Goal: Transaction & Acquisition: Purchase product/service

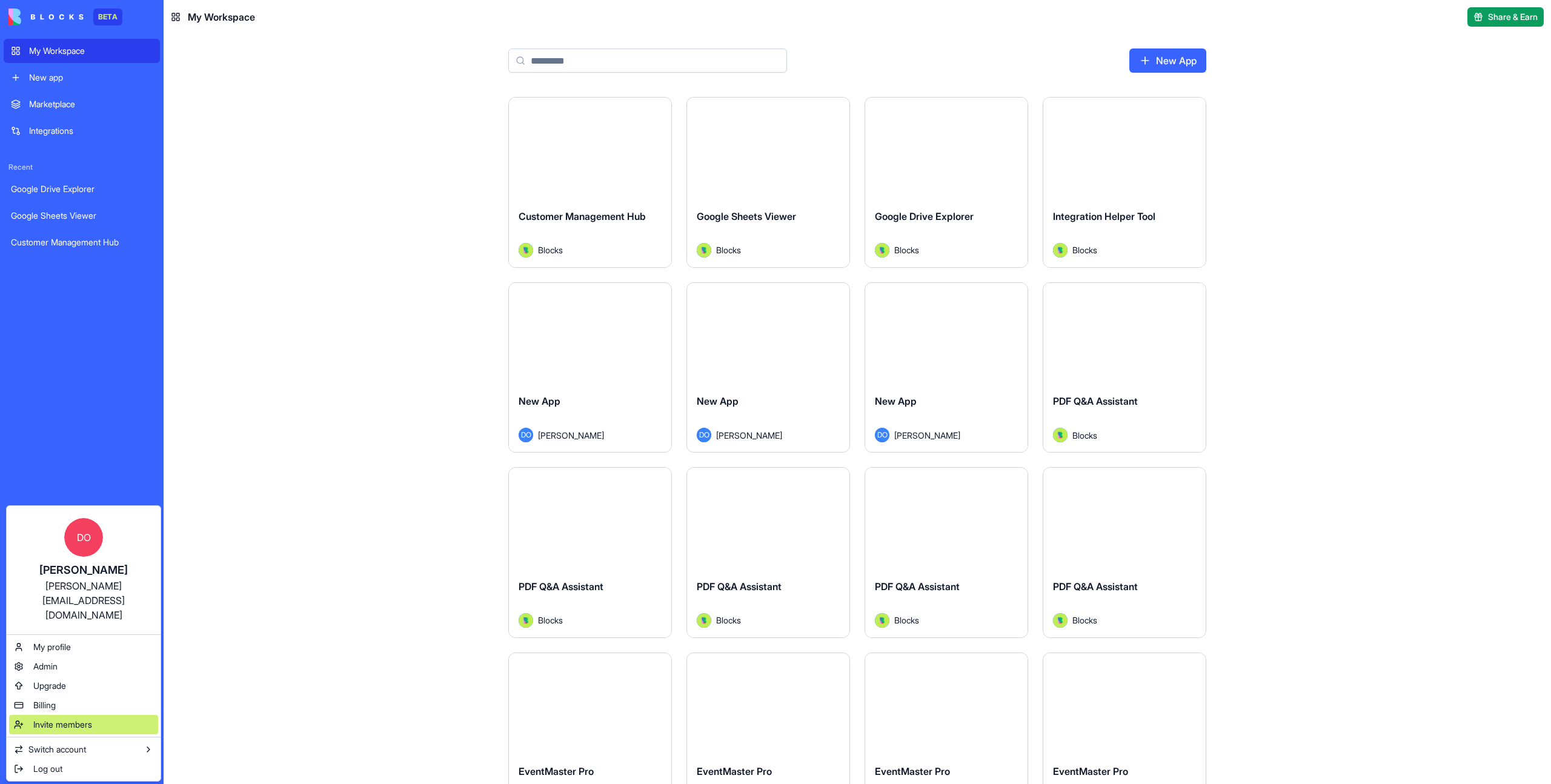
click at [77, 714] on div "Invite members" at bounding box center [83, 724] width 149 height 20
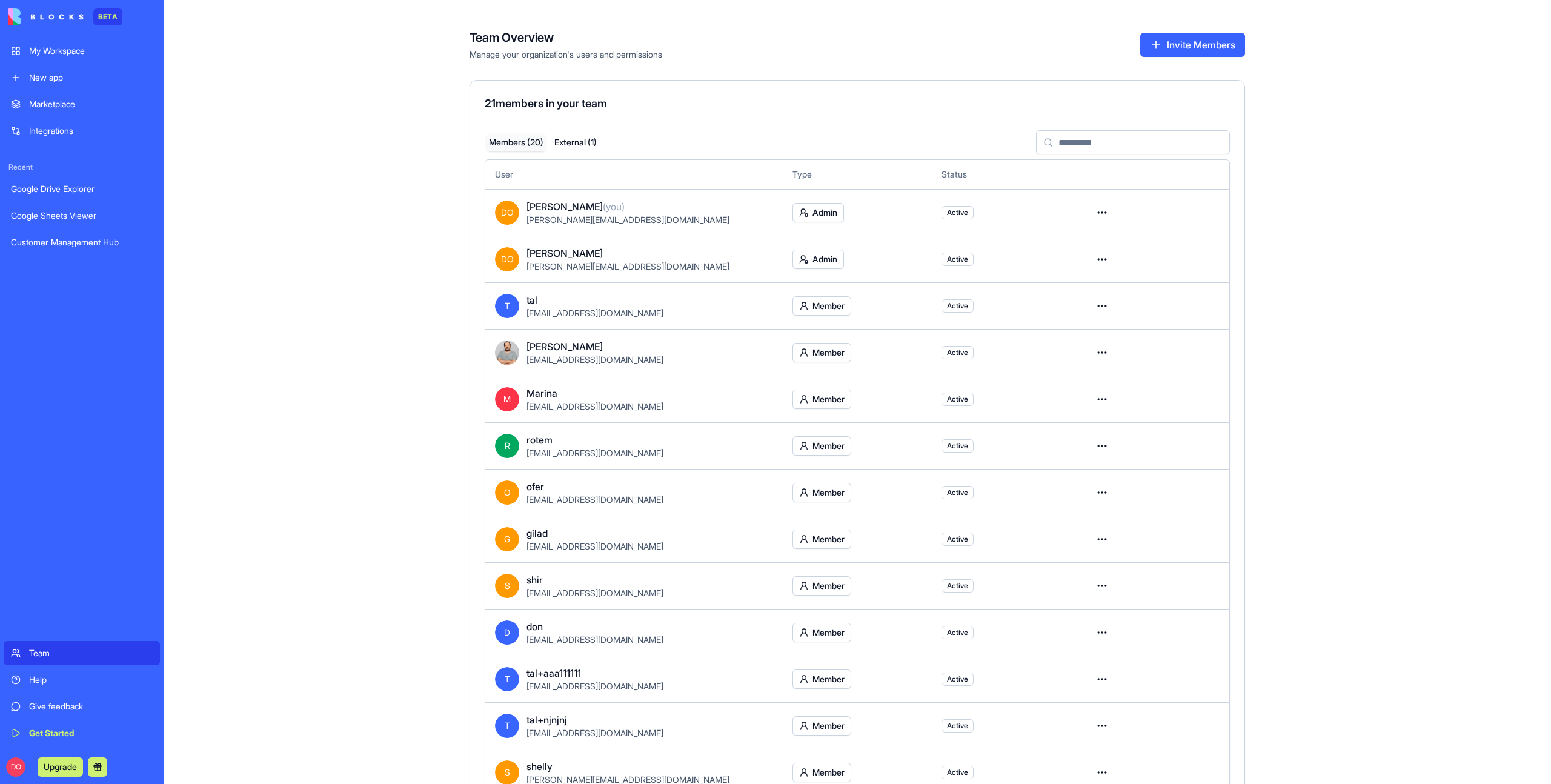
click at [1202, 43] on button "Invite Members" at bounding box center [1192, 44] width 105 height 25
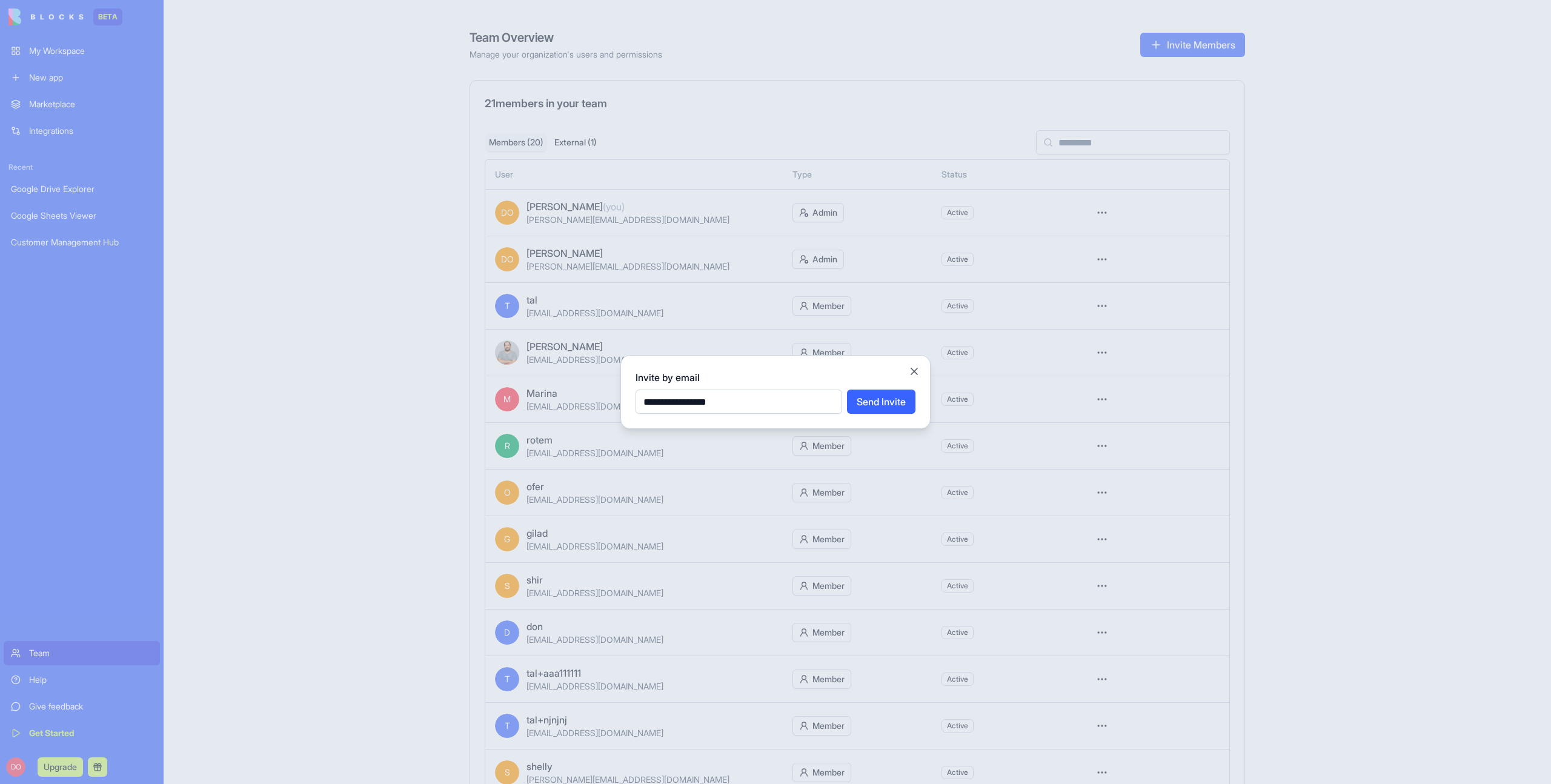
type input "**********"
click at [847, 390] on button "Send Invite" at bounding box center [882, 401] width 69 height 25
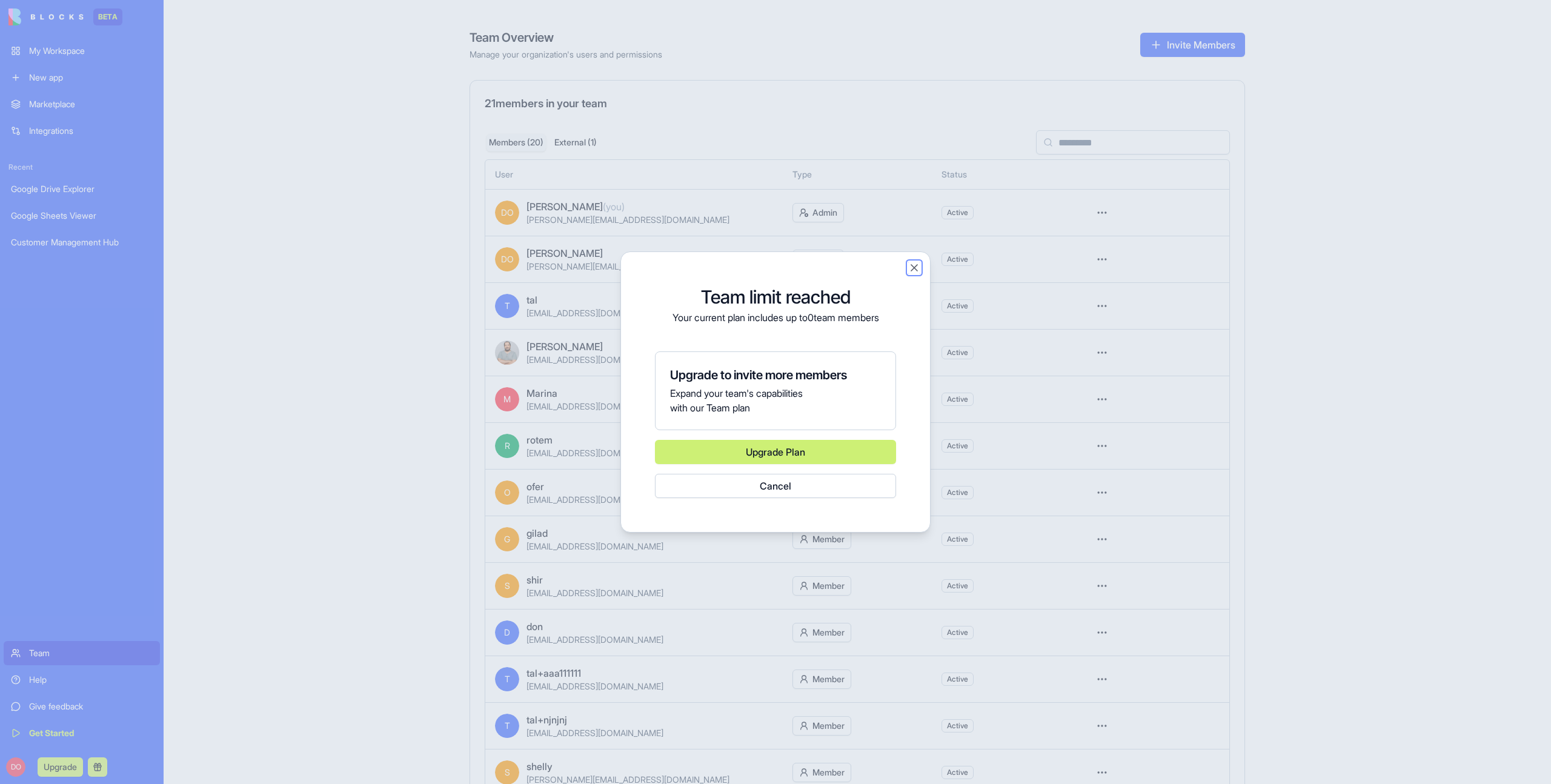
click at [912, 270] on button "Close" at bounding box center [914, 268] width 12 height 12
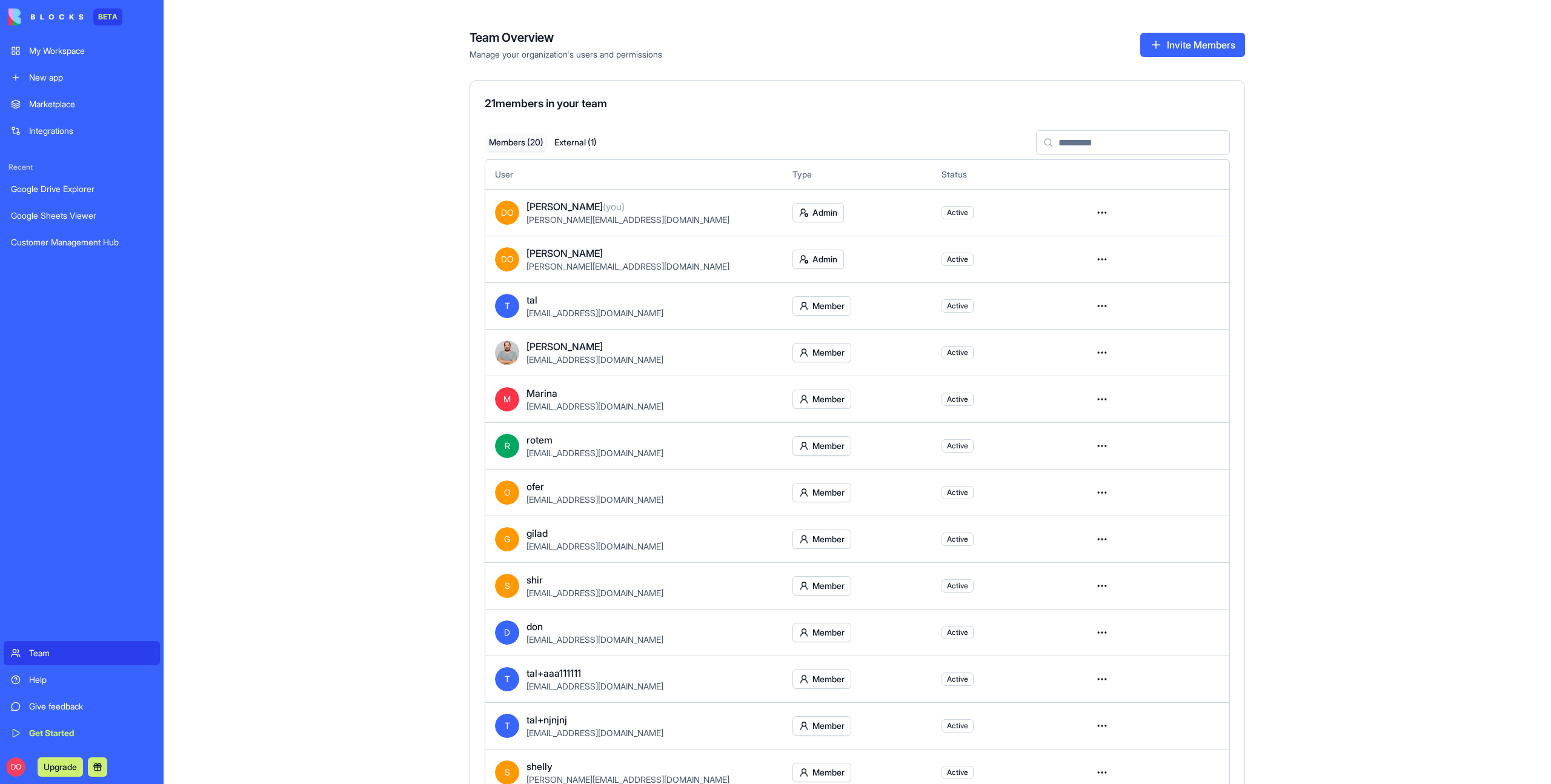
click at [1178, 42] on button "Invite Members" at bounding box center [1192, 44] width 105 height 25
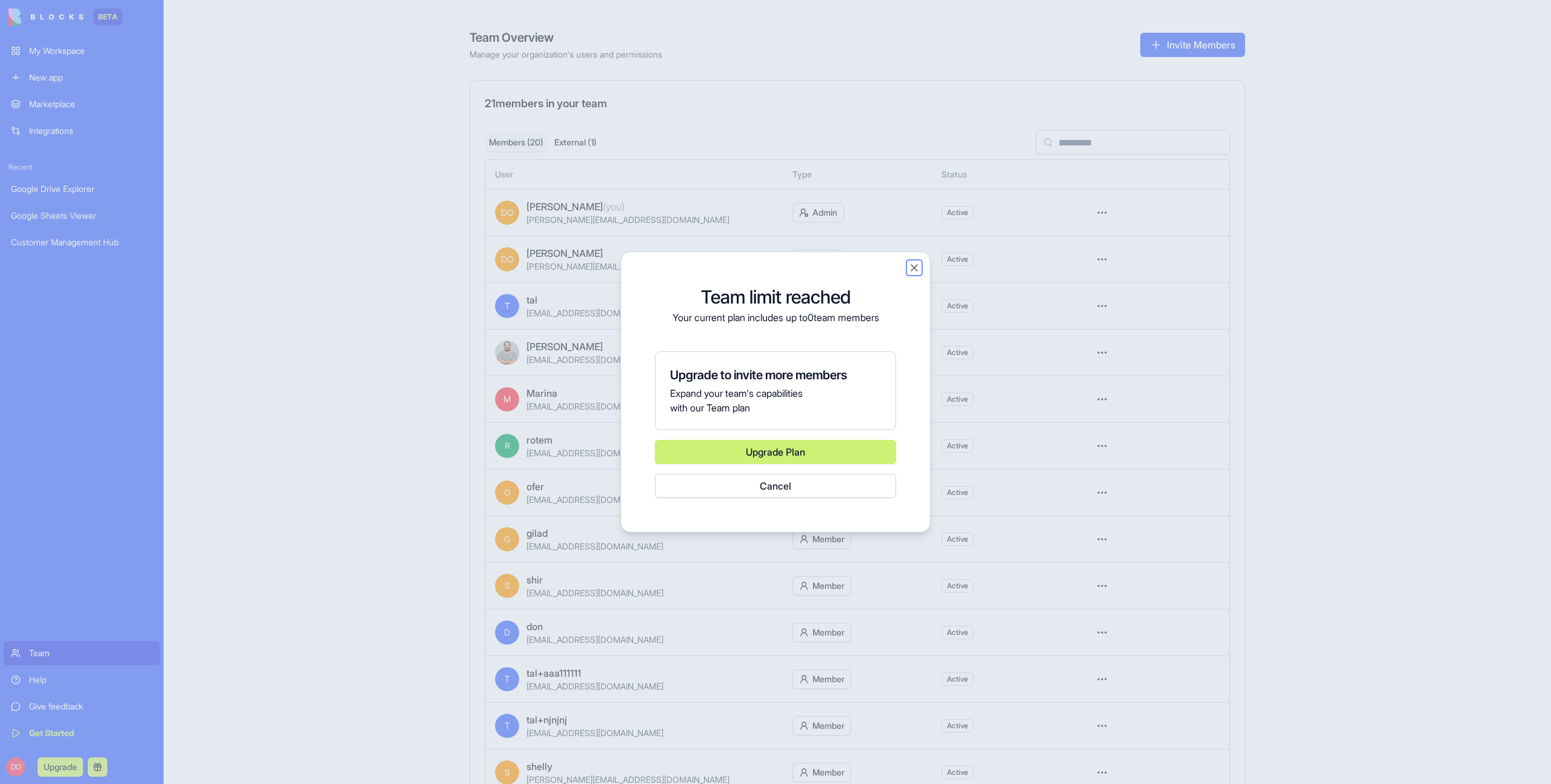
click at [914, 267] on button "Close" at bounding box center [914, 268] width 12 height 12
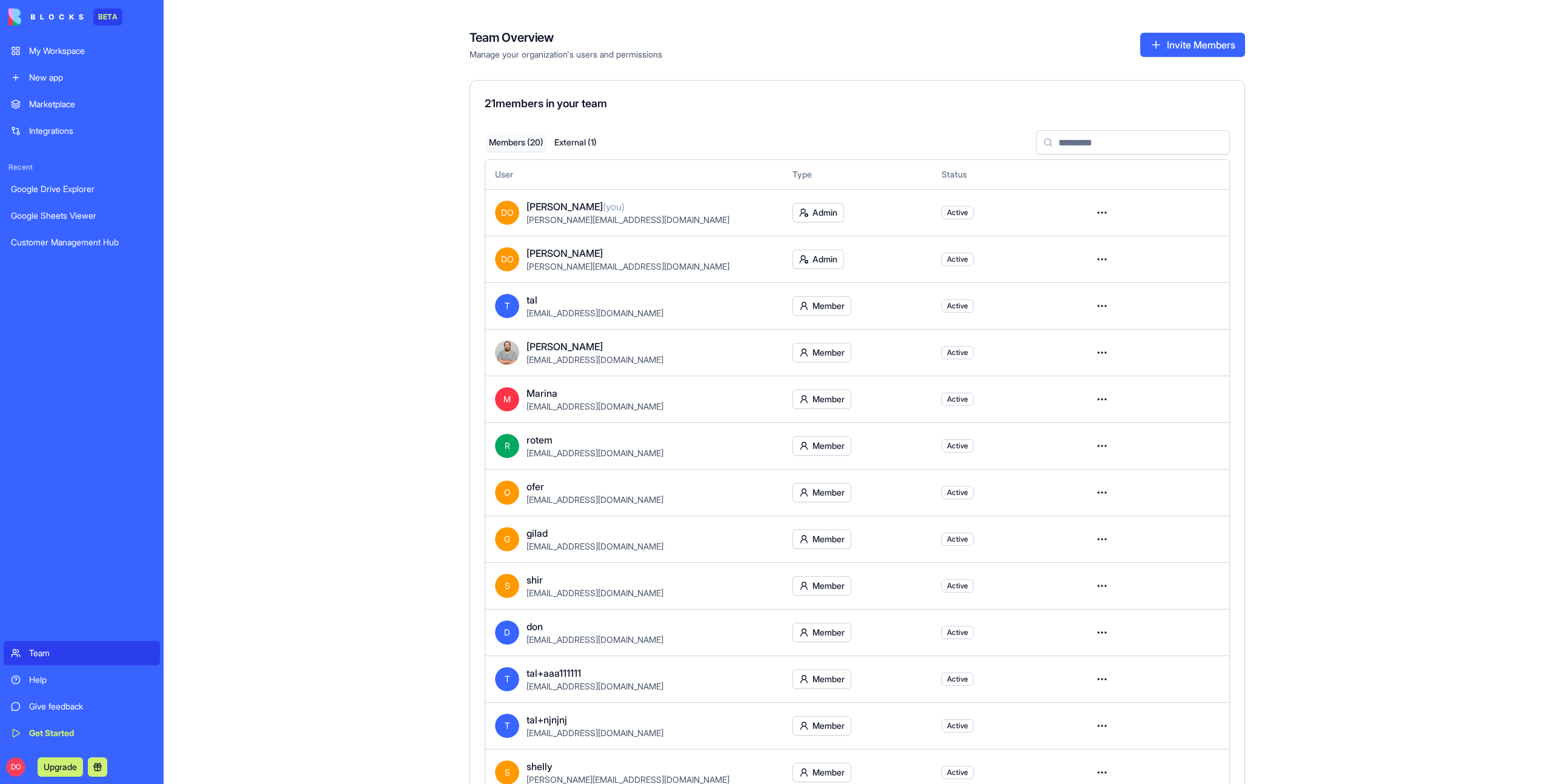
click at [1370, 359] on div "Team Overview Manage your organization's users and permissions Invite Members 2…" at bounding box center [857, 392] width 1387 height 784
click at [1172, 37] on button "Invite Members" at bounding box center [1192, 44] width 105 height 25
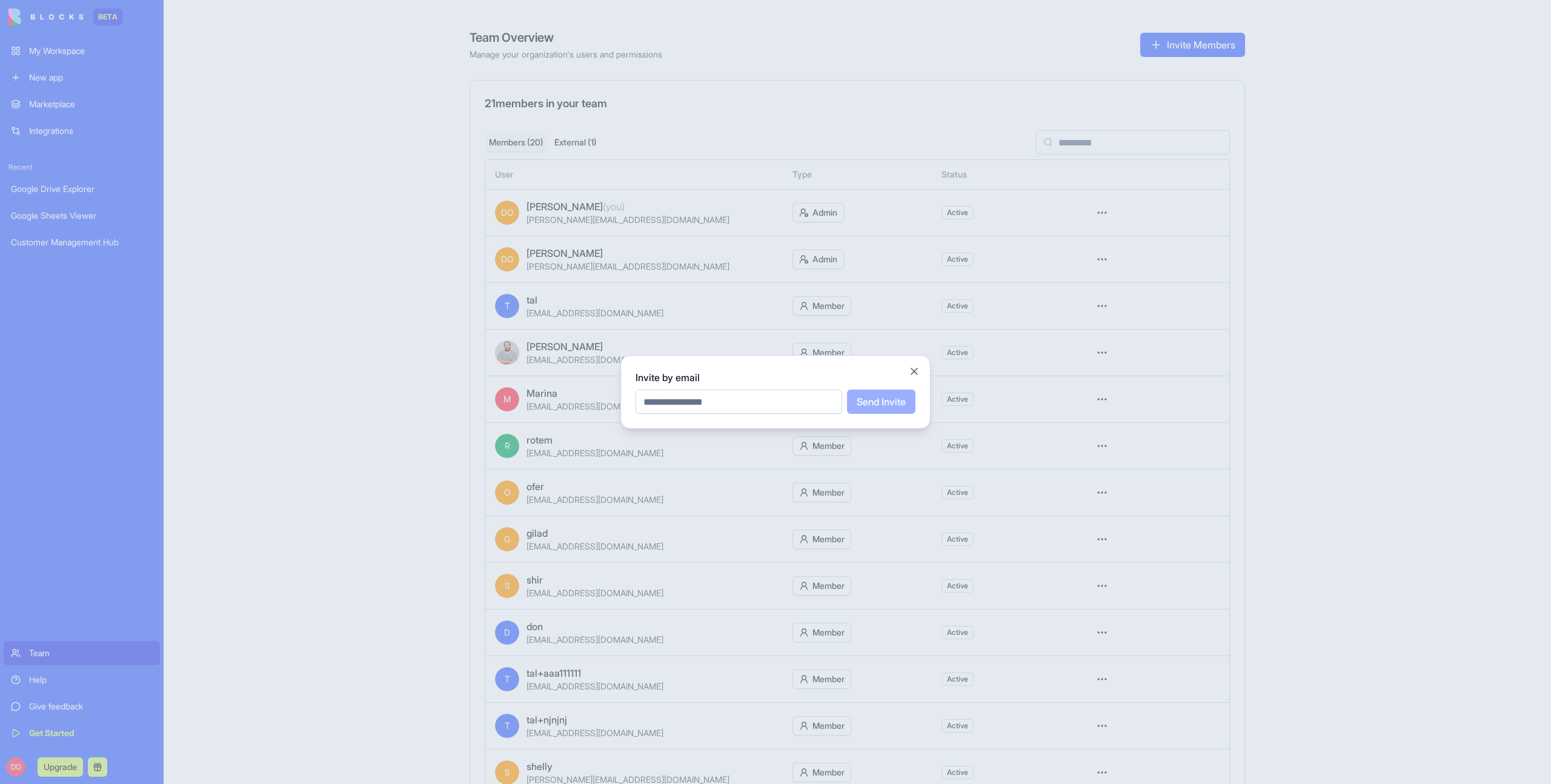
click at [718, 396] on input "email" at bounding box center [738, 401] width 206 height 25
type input "**********"
click at [872, 412] on button "Send Invite" at bounding box center [882, 401] width 69 height 25
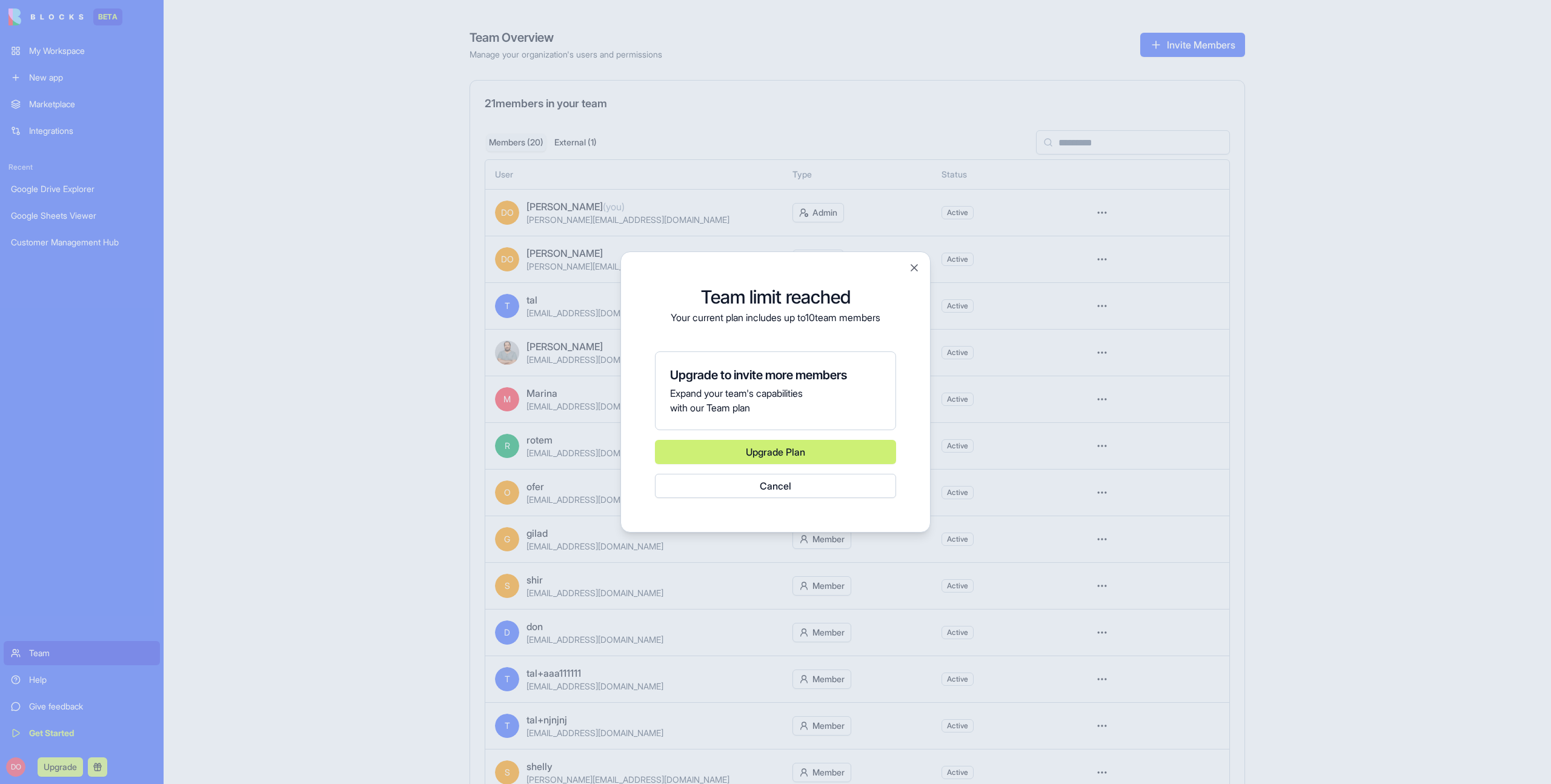
click at [883, 339] on div "Team limit reached Your current plan includes up to 10 team members Upgrade to …" at bounding box center [775, 392] width 280 height 251
click at [914, 269] on button "Close" at bounding box center [914, 268] width 12 height 12
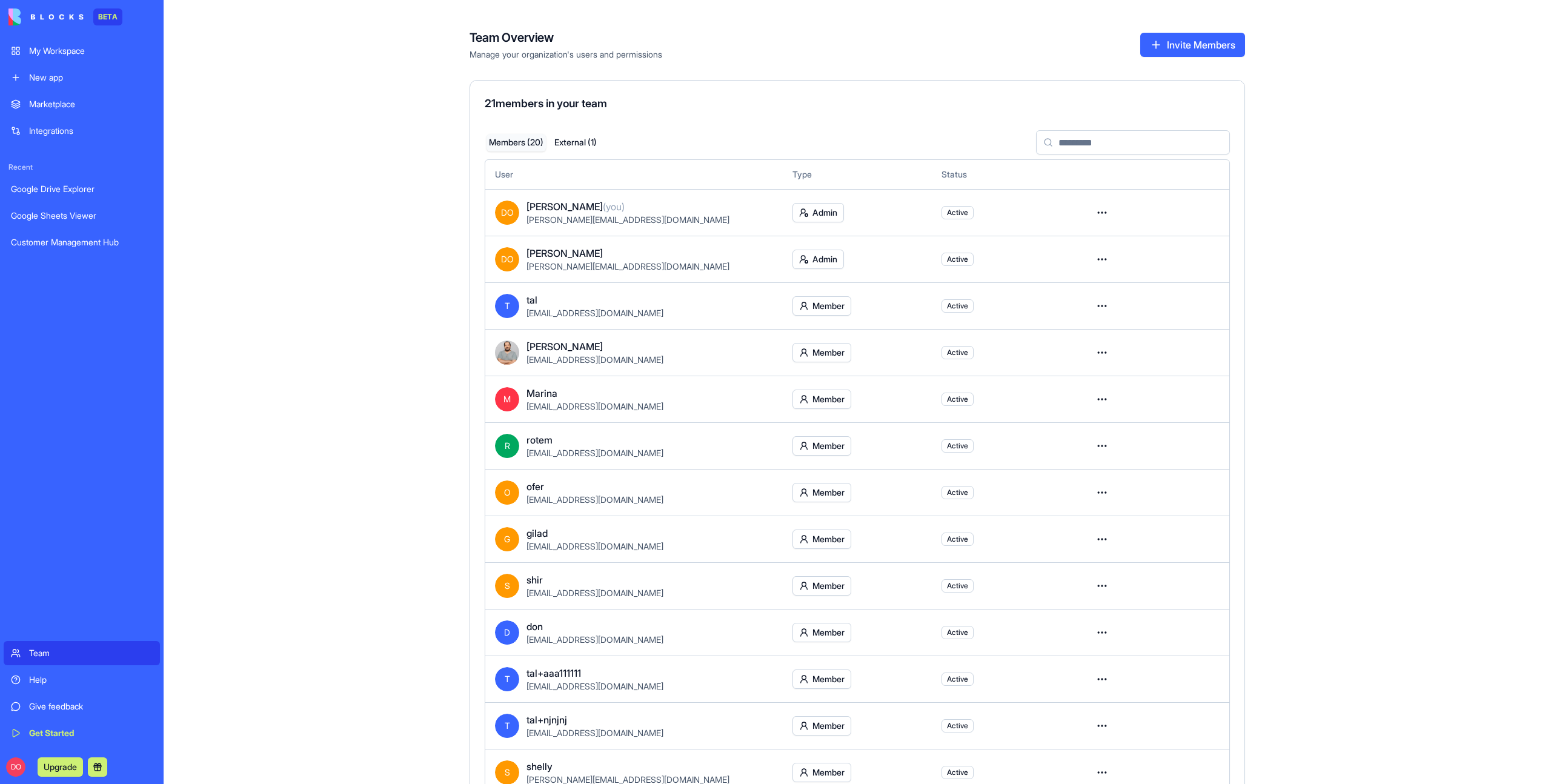
click at [1331, 296] on div "Team Overview Manage your organization's users and permissions Invite Members 2…" at bounding box center [857, 392] width 1387 height 784
click at [1203, 57] on div "Team Overview Manage your organization's users and permissions Invite Members" at bounding box center [857, 45] width 776 height 31
click at [1198, 50] on button "Invite Members" at bounding box center [1192, 44] width 105 height 25
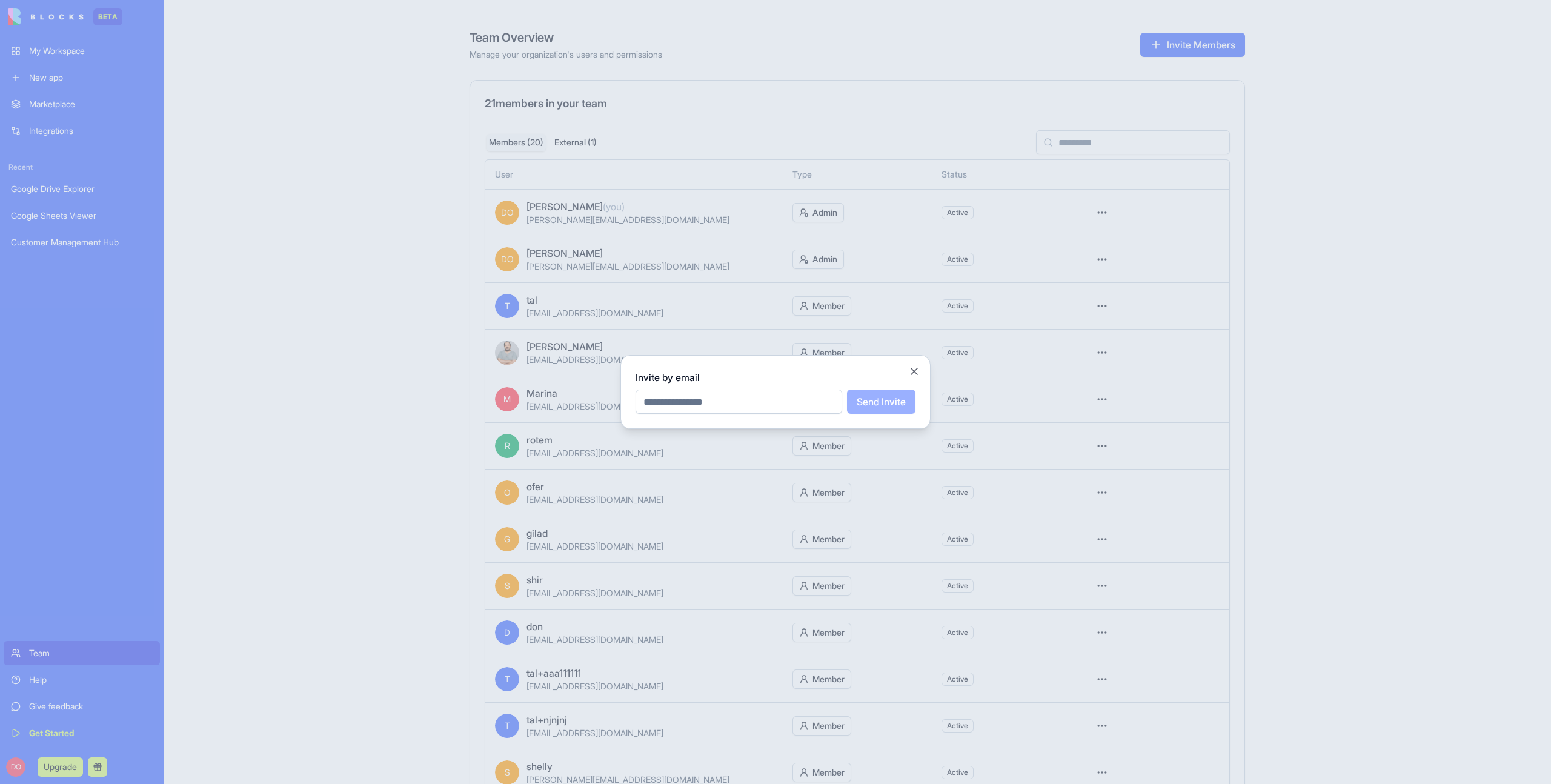
click at [726, 396] on input "email" at bounding box center [738, 401] width 206 height 25
type input "**********"
click at [890, 404] on button "Send Invite" at bounding box center [882, 401] width 69 height 25
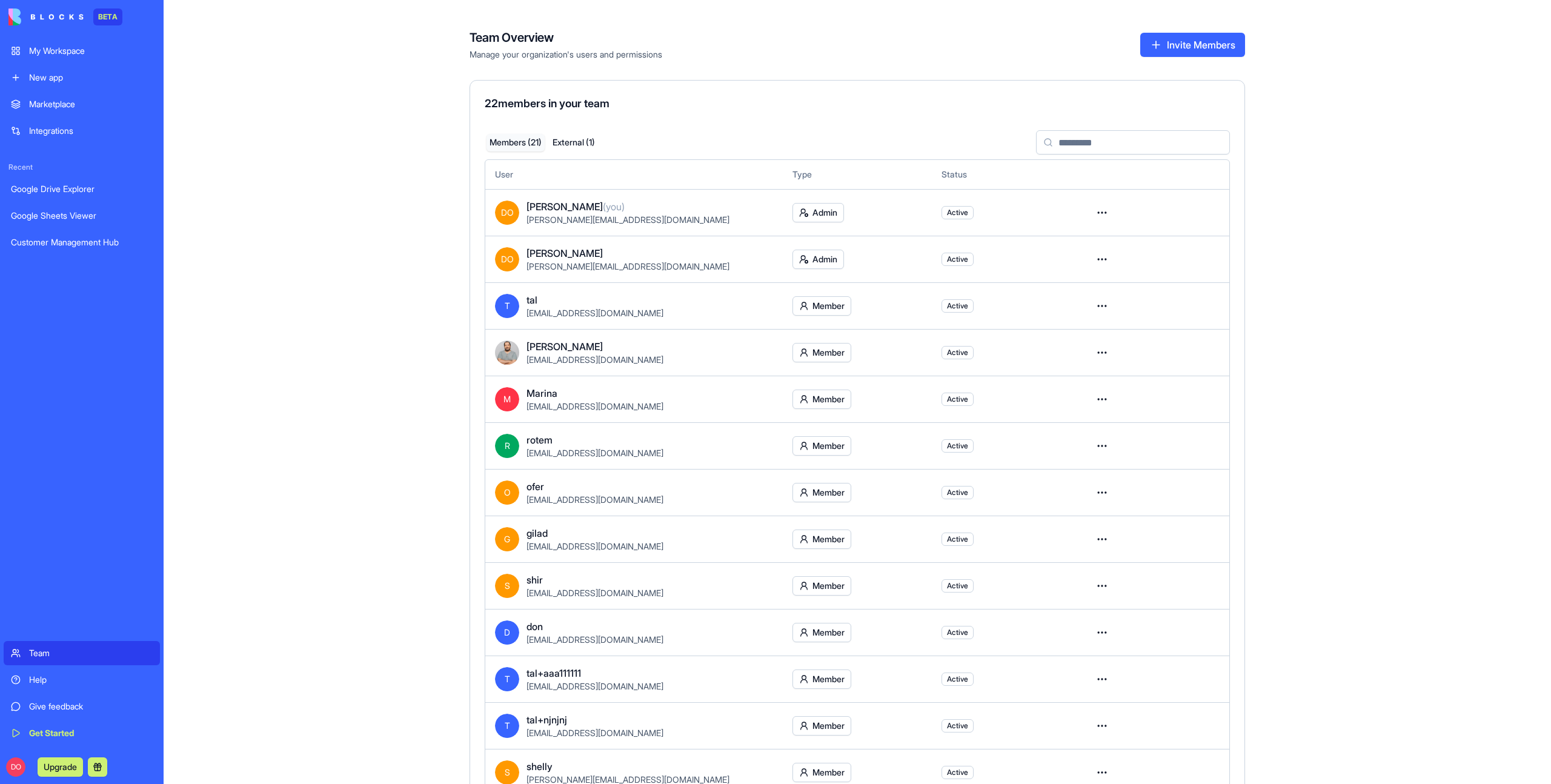
click at [1442, 381] on div "Team Overview Manage your organization's users and permissions Invite Members 2…" at bounding box center [857, 392] width 1387 height 784
click at [1430, 391] on div "Team Overview Manage your organization's users and permissions Invite Members 2…" at bounding box center [857, 392] width 1387 height 784
click at [1471, 191] on div "Team Overview Manage your organization's users and permissions Invite Members 2…" at bounding box center [857, 392] width 1387 height 784
click at [1344, 203] on div "Team Overview Manage your organization's users and permissions Invite Members 2…" at bounding box center [857, 392] width 1387 height 784
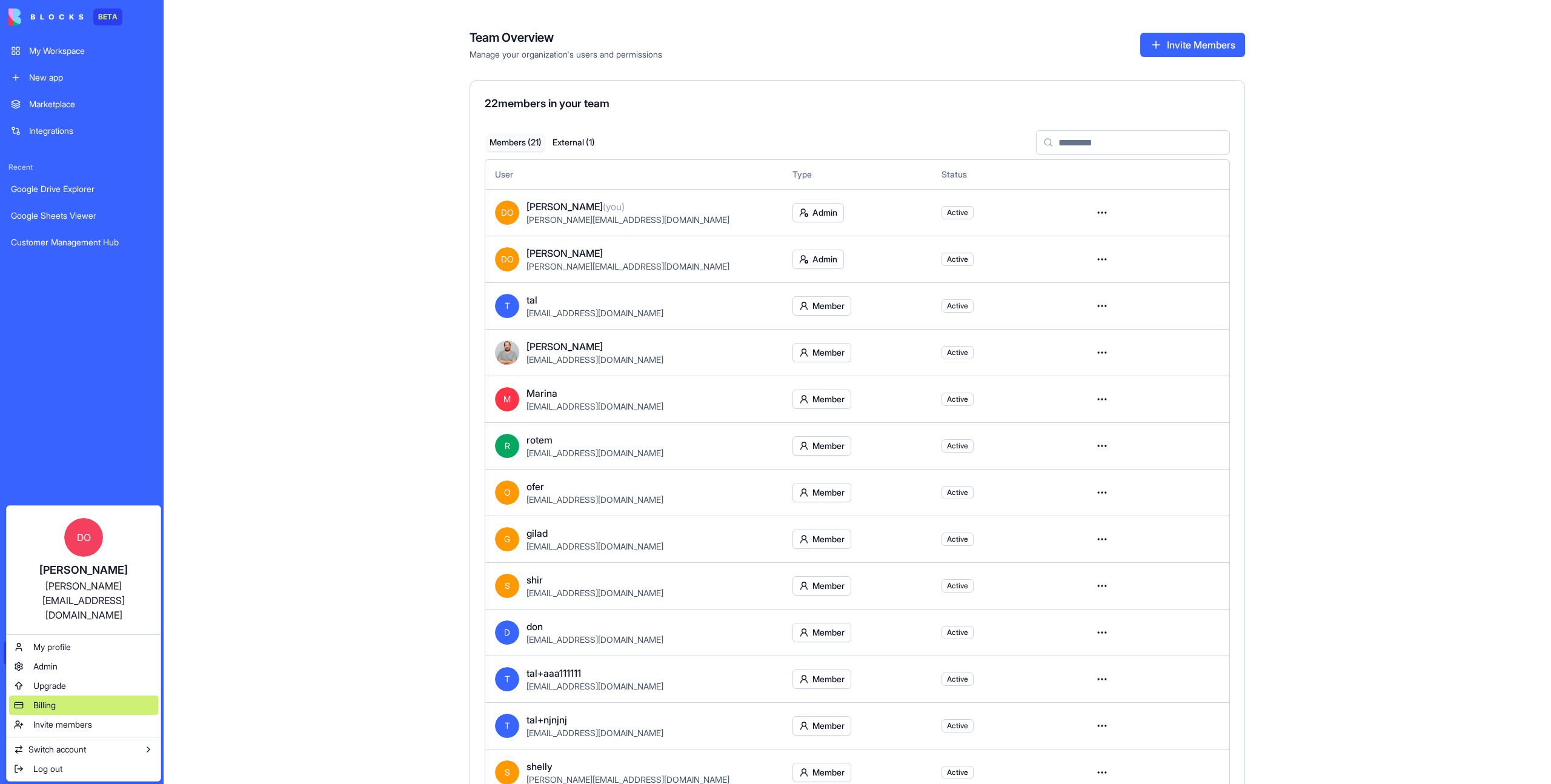
click at [62, 695] on div "Billing" at bounding box center [83, 705] width 149 height 20
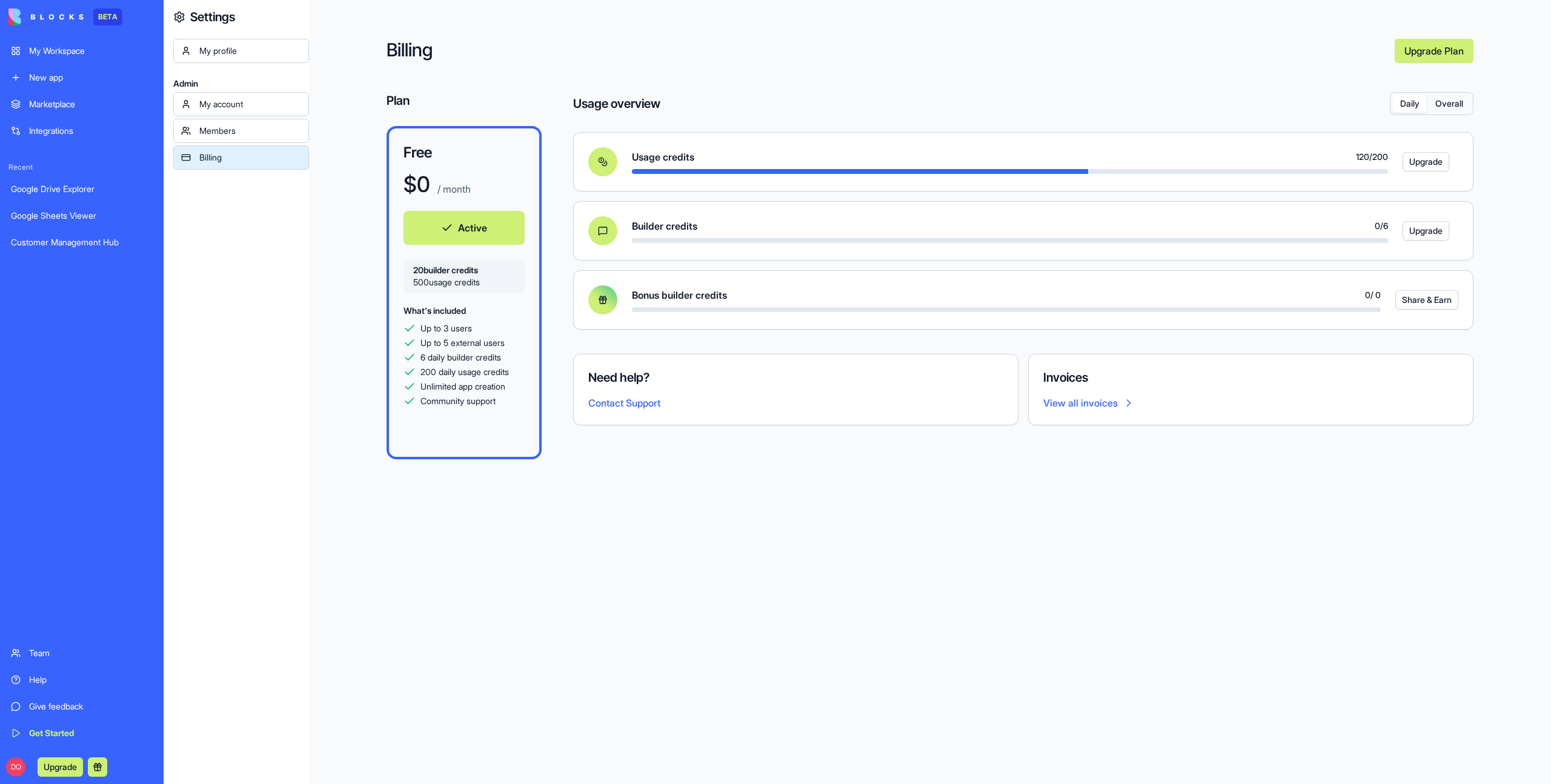
click at [1430, 58] on link "Upgrade Plan" at bounding box center [1434, 50] width 79 height 25
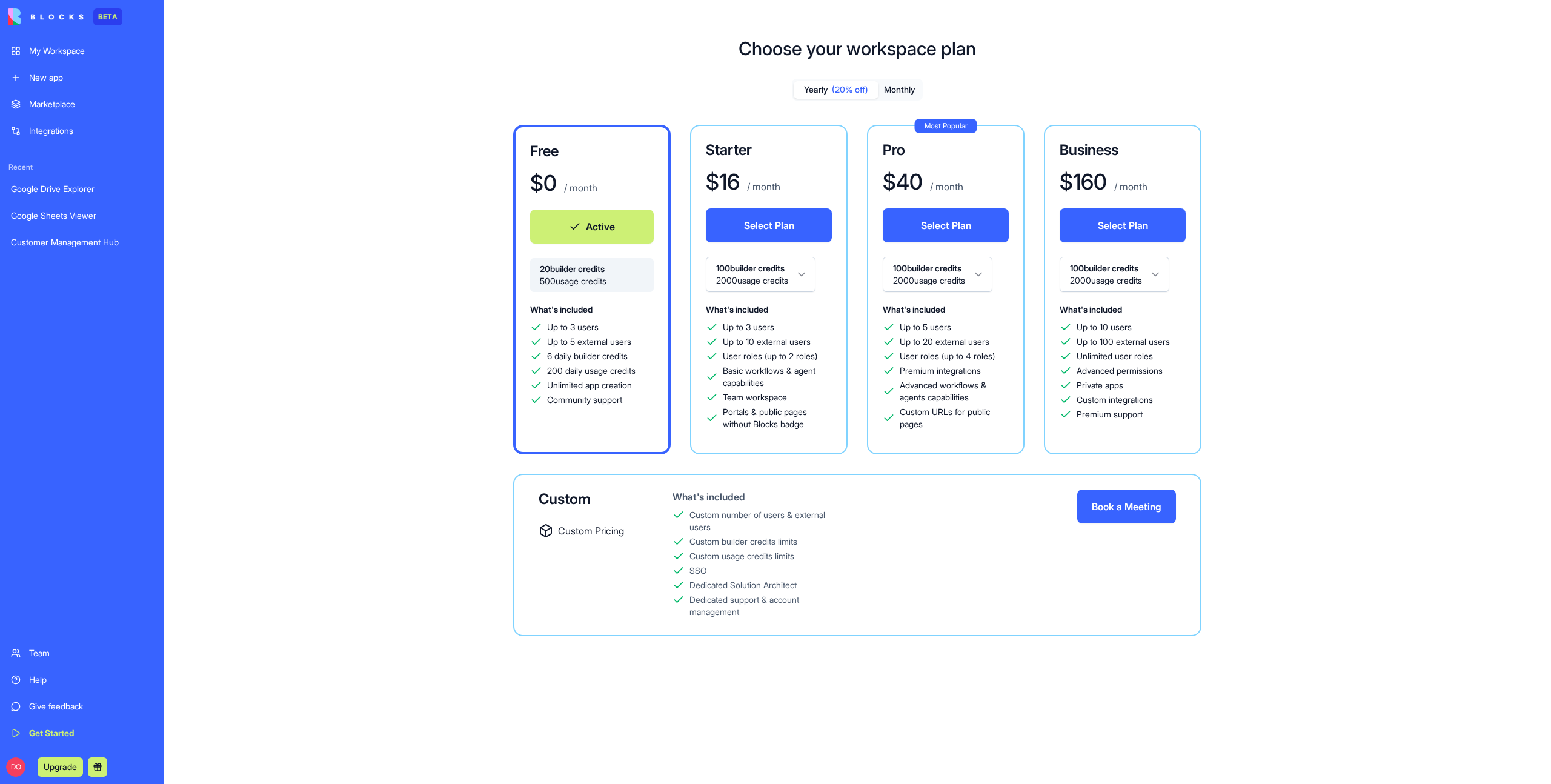
click at [766, 229] on button "Select Plan" at bounding box center [769, 225] width 126 height 34
click at [1246, 183] on div "Free $ 0 / month Active 20 builder credits 500 usage credits What's included Up…" at bounding box center [857, 380] width 873 height 511
click at [1294, 280] on div "Choose your workspace plan Yearly (20% off) Monthly Free $ 0 / month Active 20 …" at bounding box center [857, 346] width 1387 height 656
click at [1381, 118] on div "Choose your workspace plan Yearly (20% off) Monthly Free $ 0 / month Active 20 …" at bounding box center [857, 346] width 1387 height 656
click at [284, 130] on div "Choose your workspace plan Yearly (20% off) Monthly Free $ 0 / month Active 20 …" at bounding box center [857, 346] width 1387 height 656
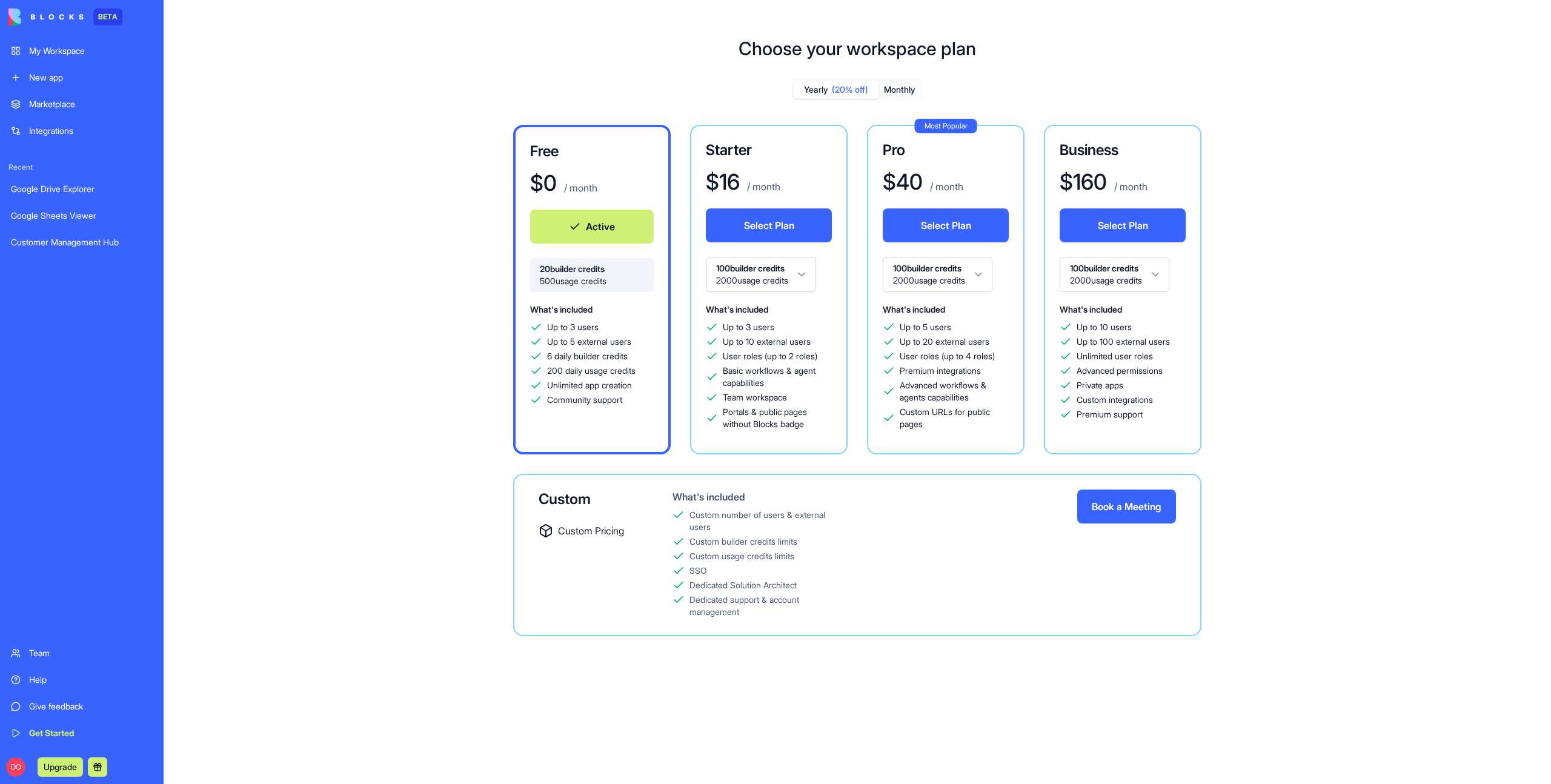
click at [80, 52] on div "My Workspace" at bounding box center [91, 51] width 124 height 12
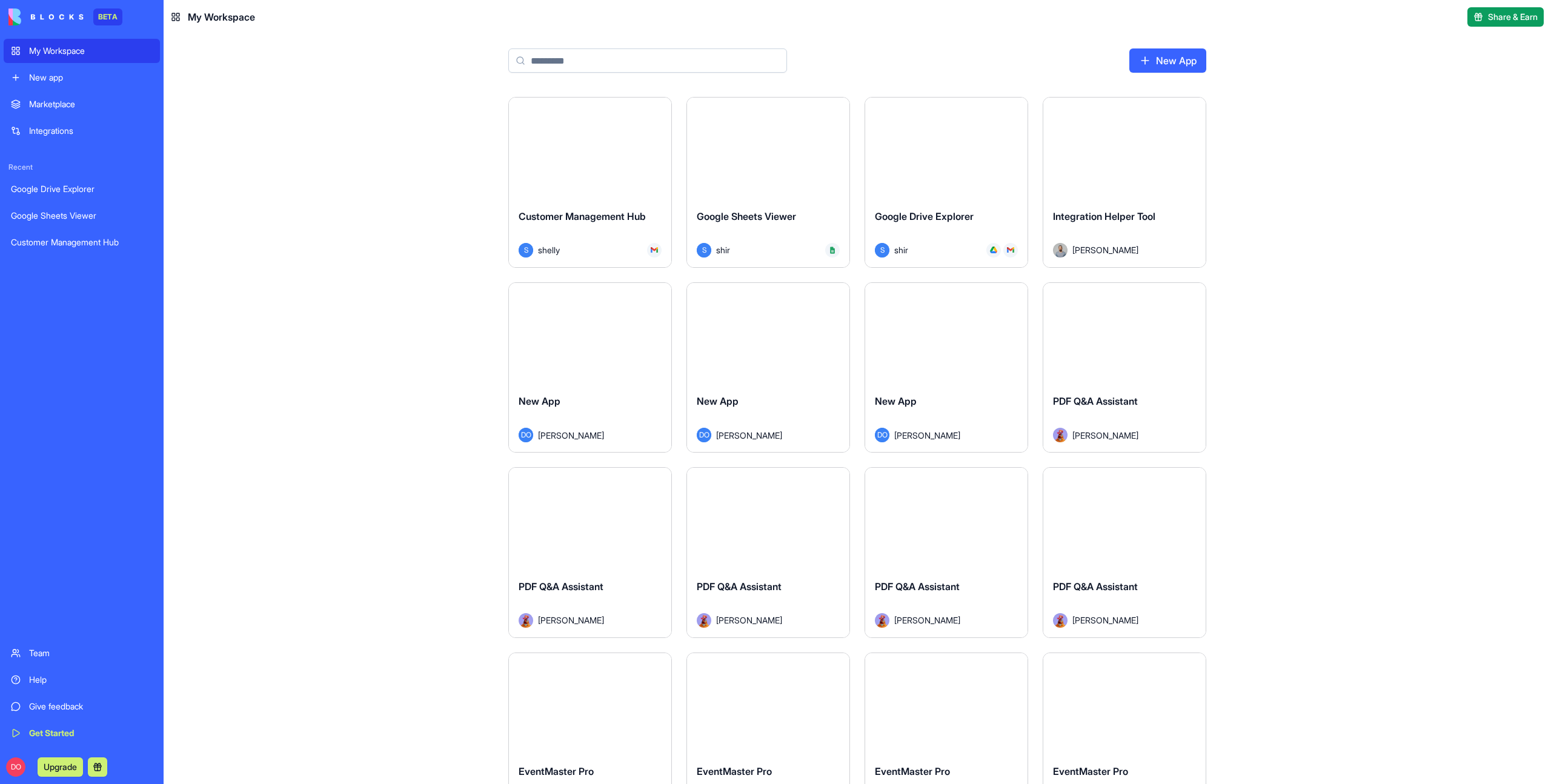
click at [379, 292] on div "Launch Customer Management Hub S shelly Launch Google Sheets Viewer S shir Laun…" at bounding box center [857, 441] width 1387 height 687
